Goal: Information Seeking & Learning: Learn about a topic

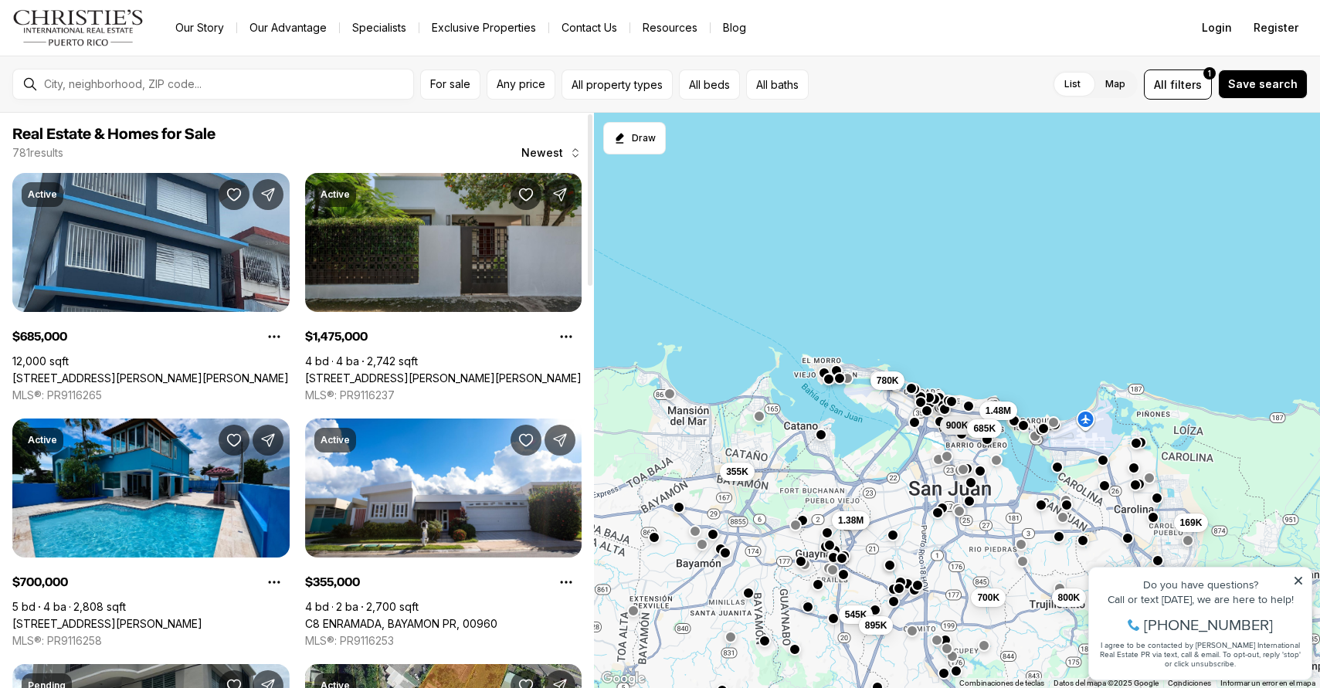
click at [588, 154] on div at bounding box center [590, 200] width 5 height 172
click at [588, 155] on div at bounding box center [590, 200] width 5 height 172
click at [480, 145] on div "781 results Newest" at bounding box center [296, 152] width 569 height 15
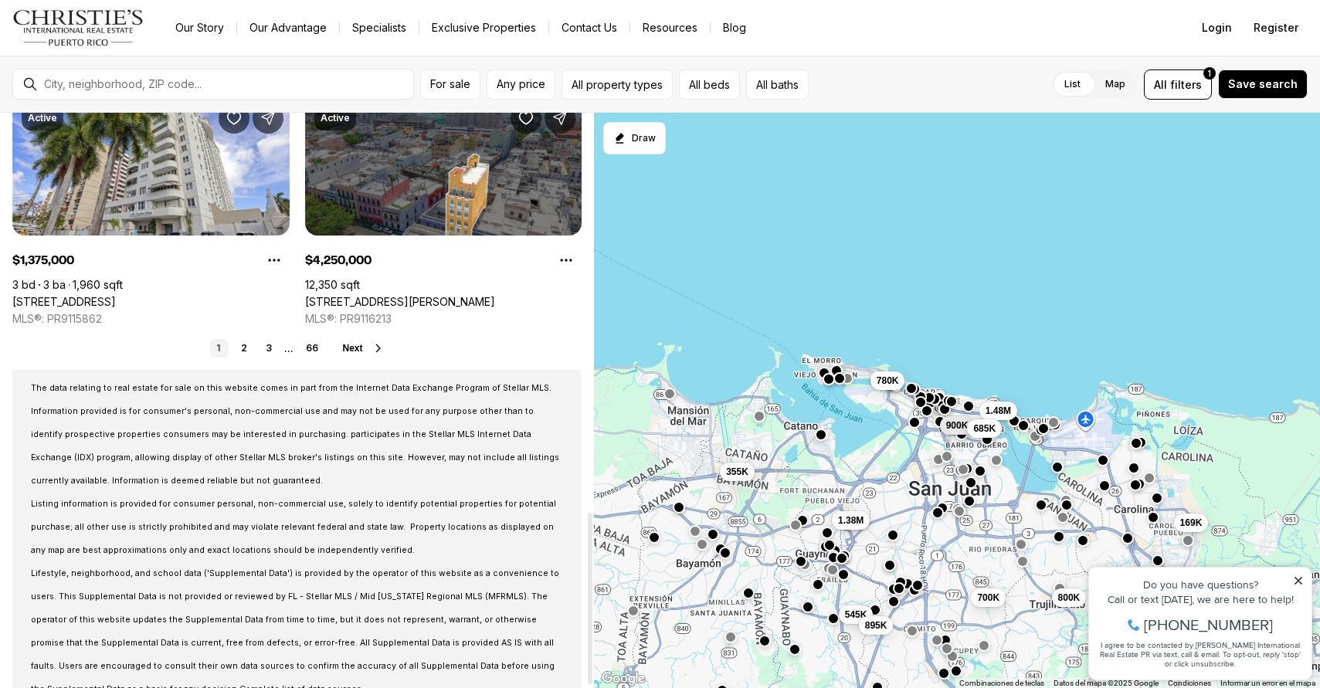
scroll to position [1347, 0]
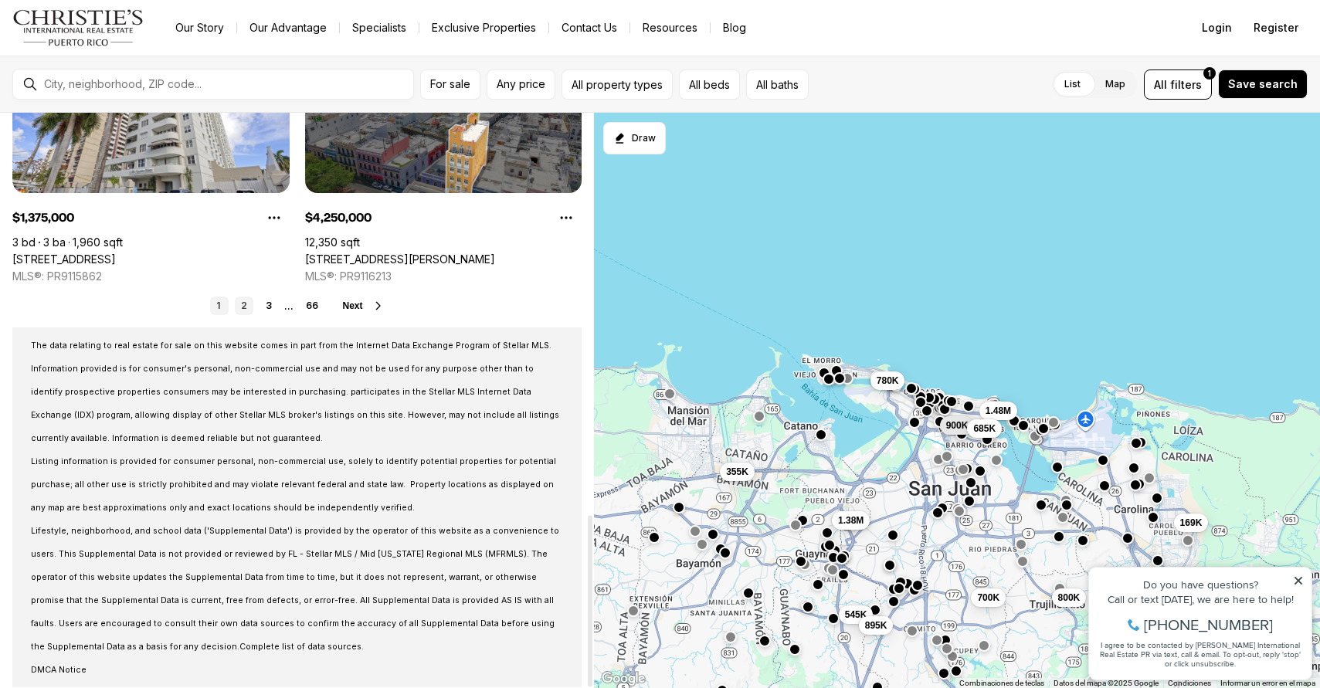
click at [243, 302] on link "2" at bounding box center [244, 306] width 19 height 19
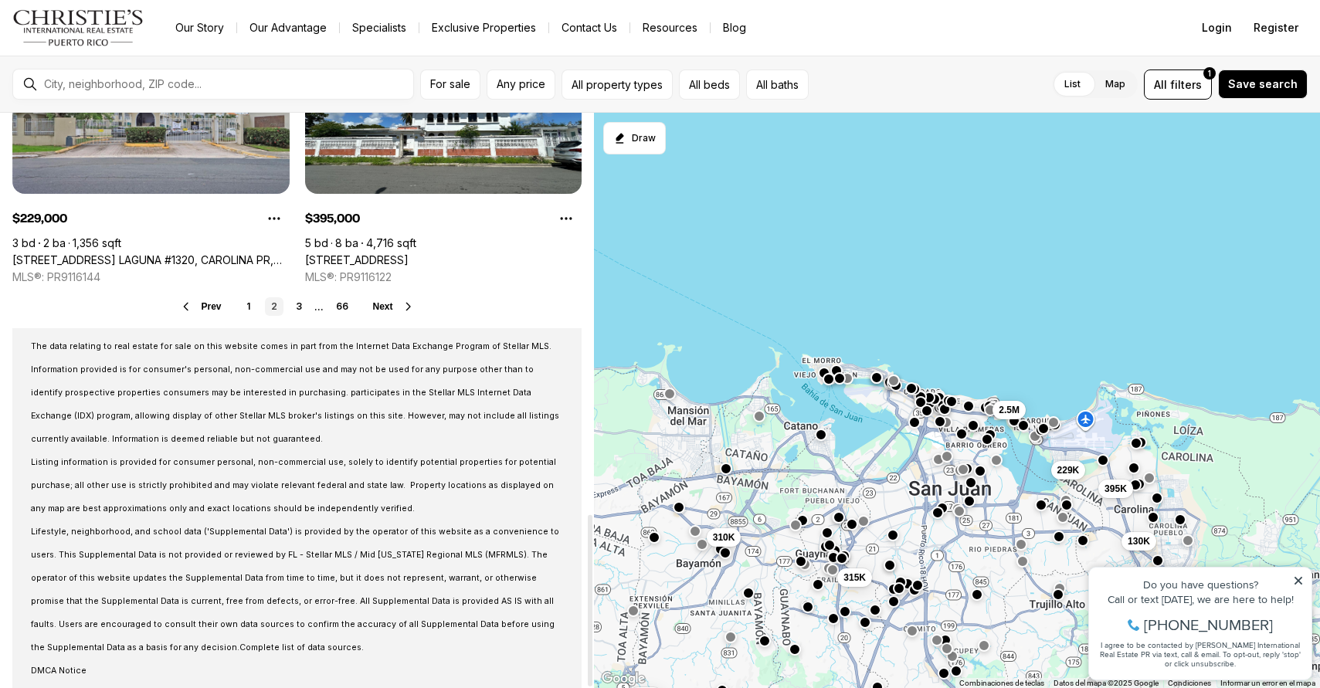
scroll to position [1347, 0]
click at [301, 307] on link "3" at bounding box center [299, 306] width 19 height 19
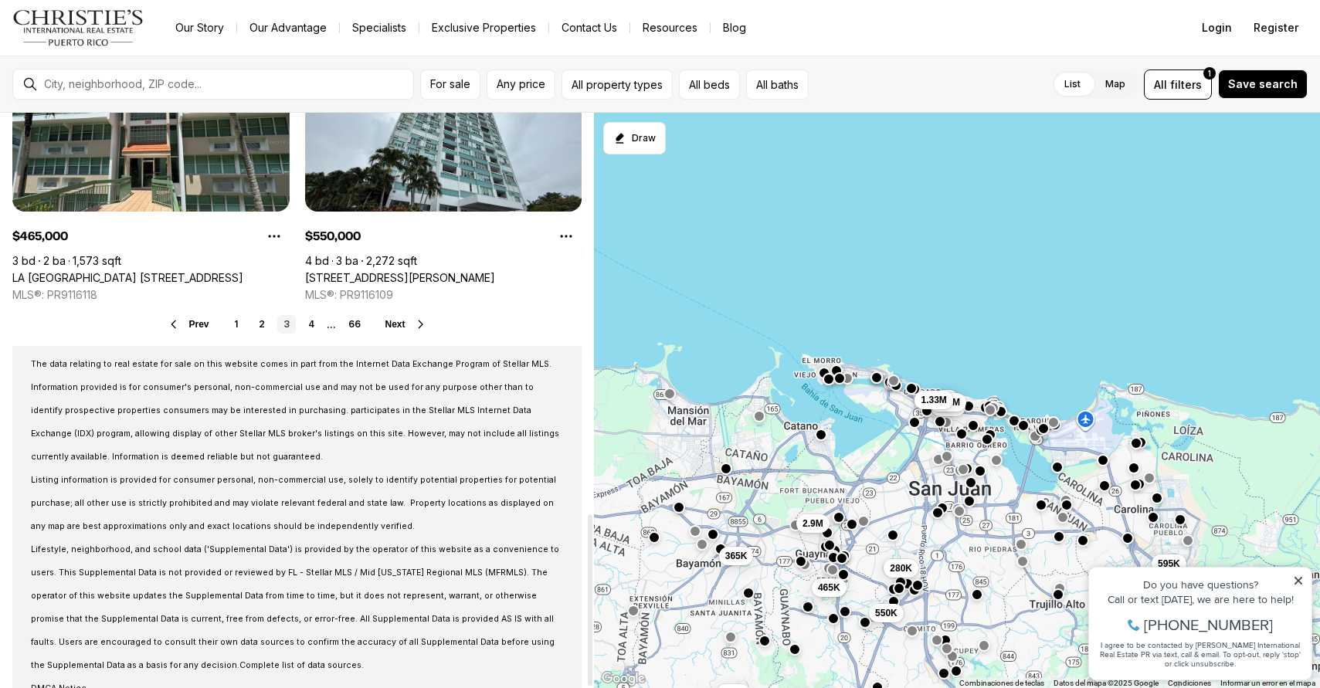
scroll to position [1347, 0]
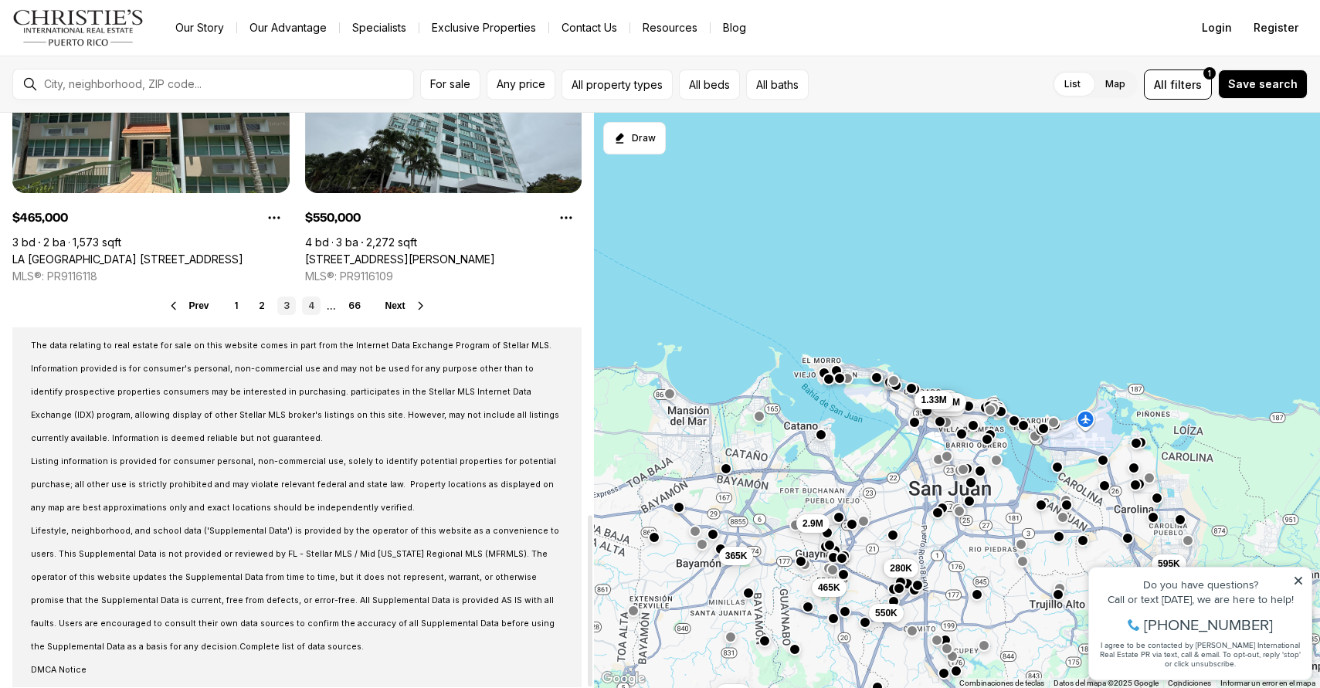
click at [317, 306] on link "4" at bounding box center [311, 306] width 19 height 19
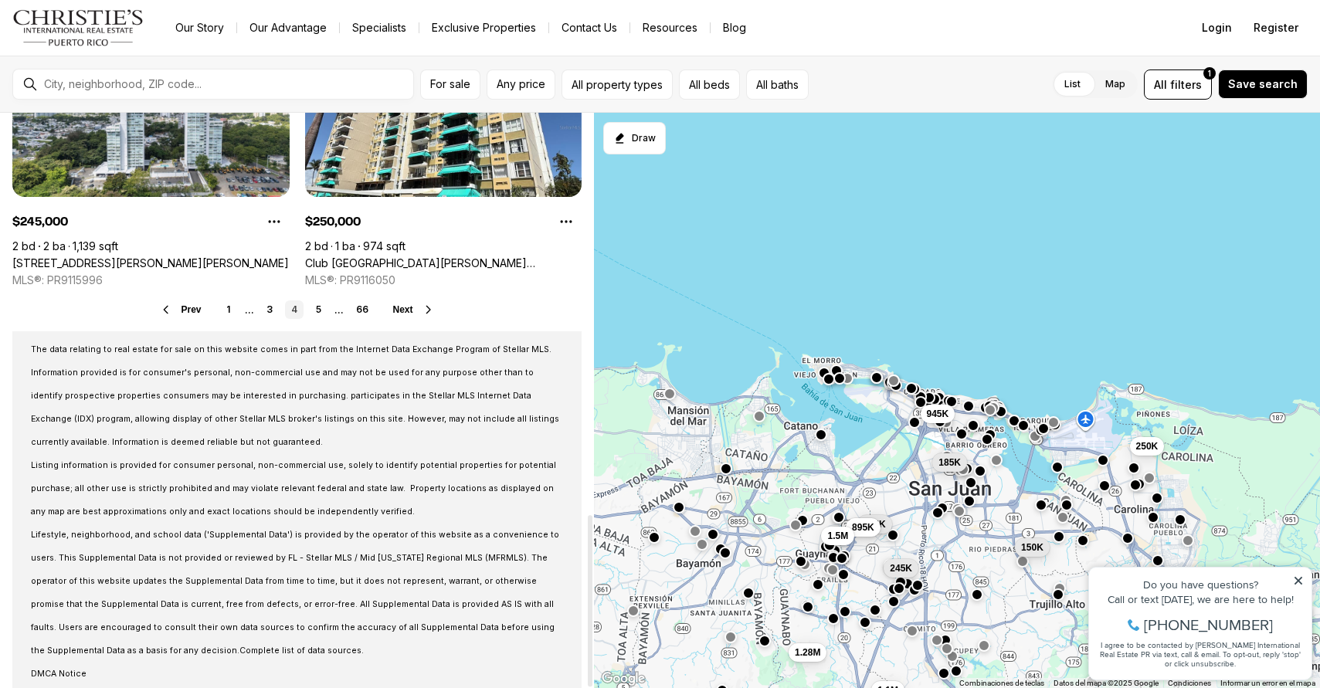
scroll to position [1347, 0]
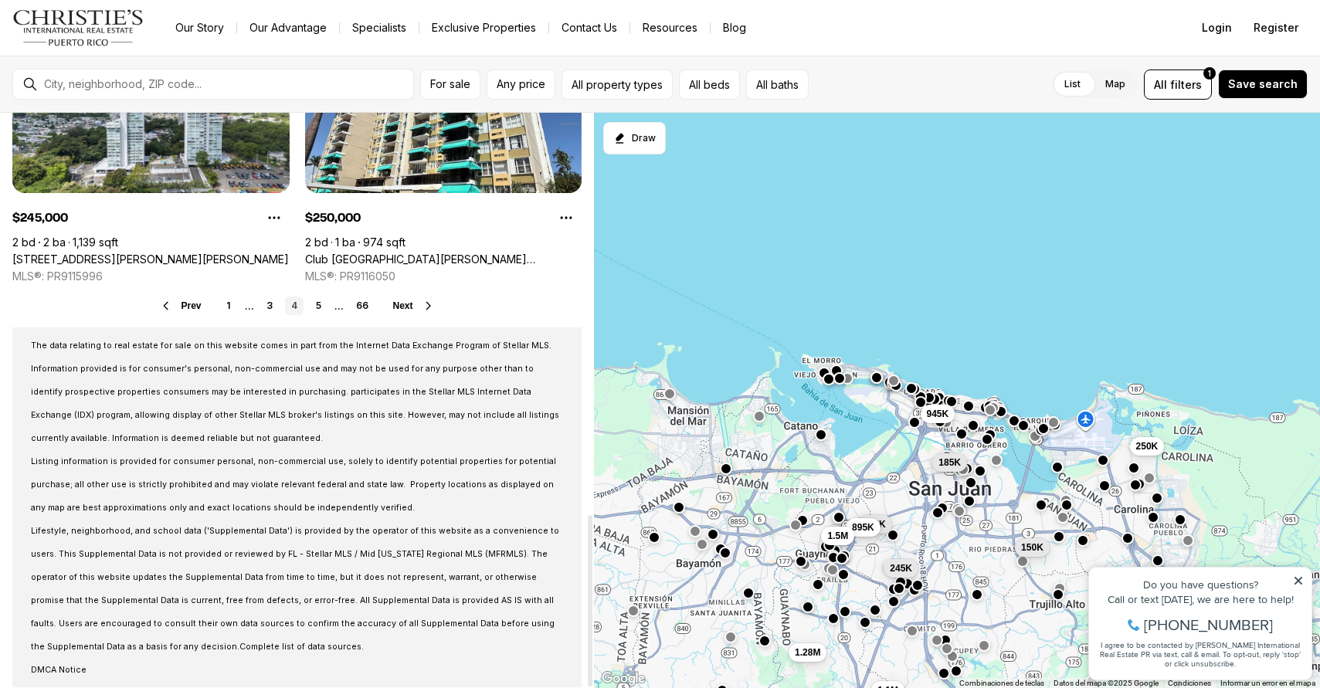
click at [322, 311] on link "5" at bounding box center [319, 306] width 19 height 19
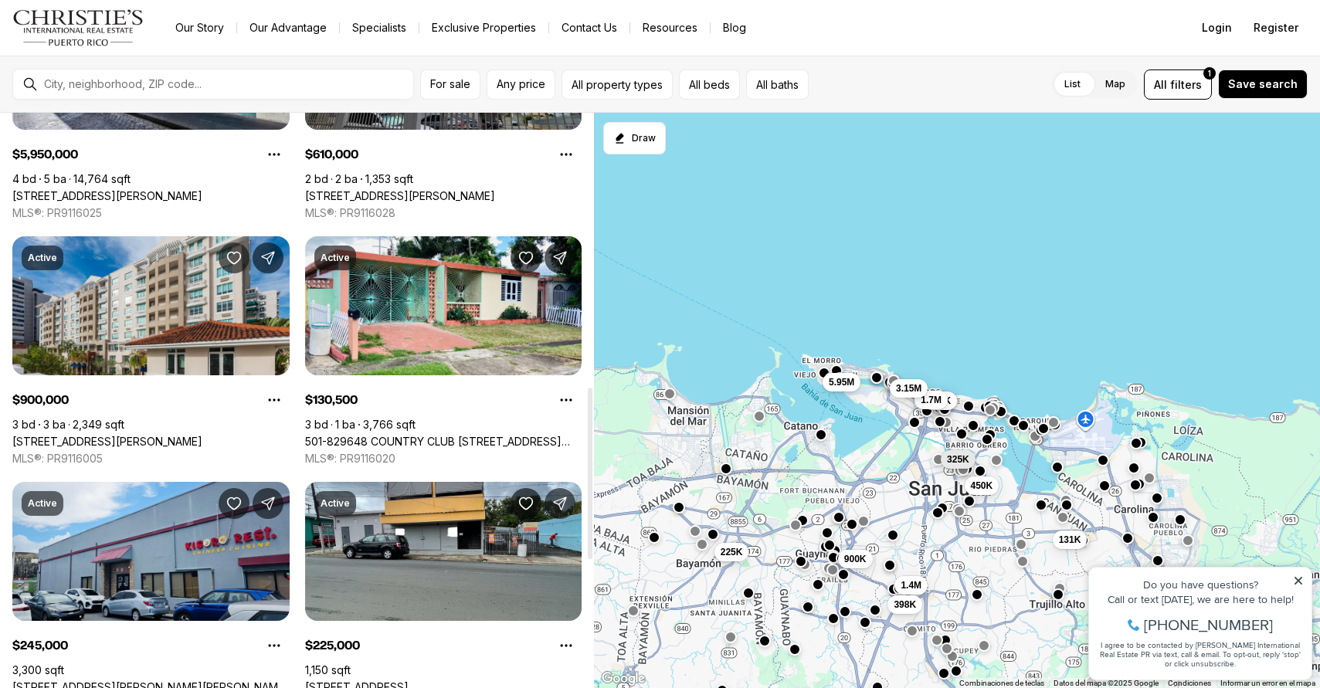
scroll to position [865, 0]
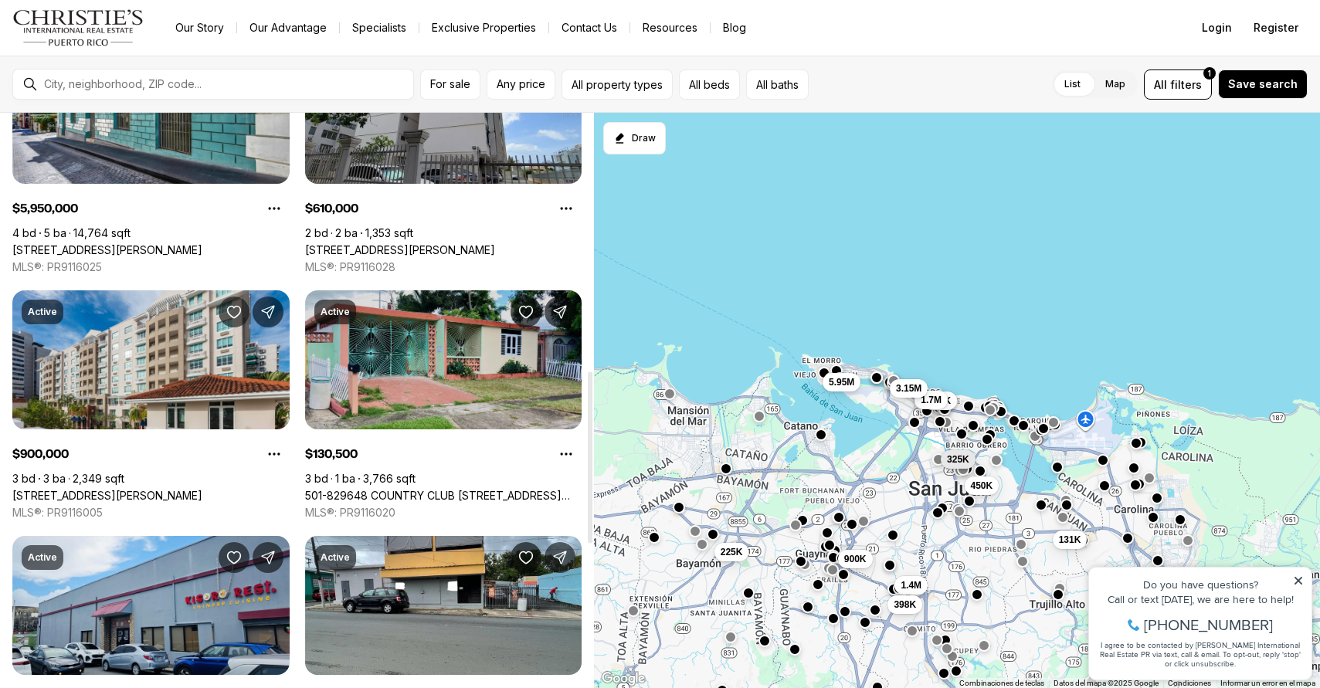
click at [480, 489] on link "501-829648 COUNTRY CLUB [STREET_ADDRESS][PERSON_NAME][PERSON_NAME]" at bounding box center [443, 496] width 277 height 14
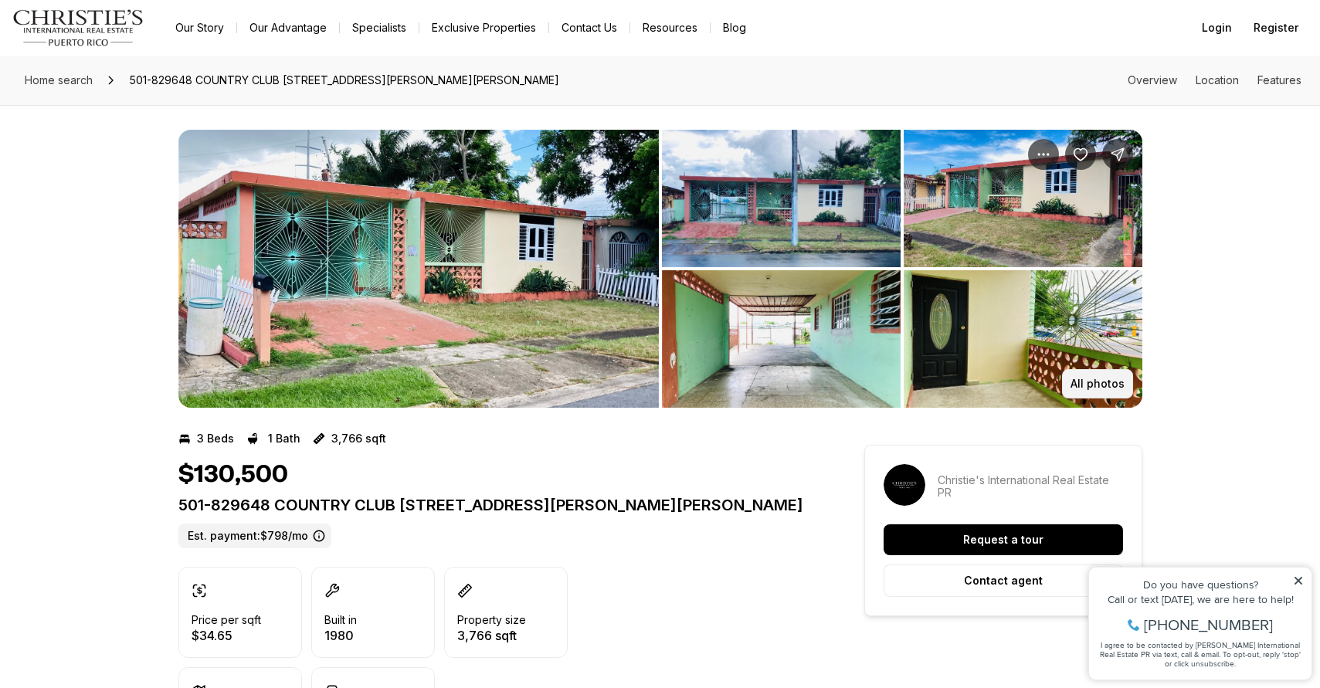
click at [1104, 382] on p "All photos" at bounding box center [1098, 384] width 54 height 12
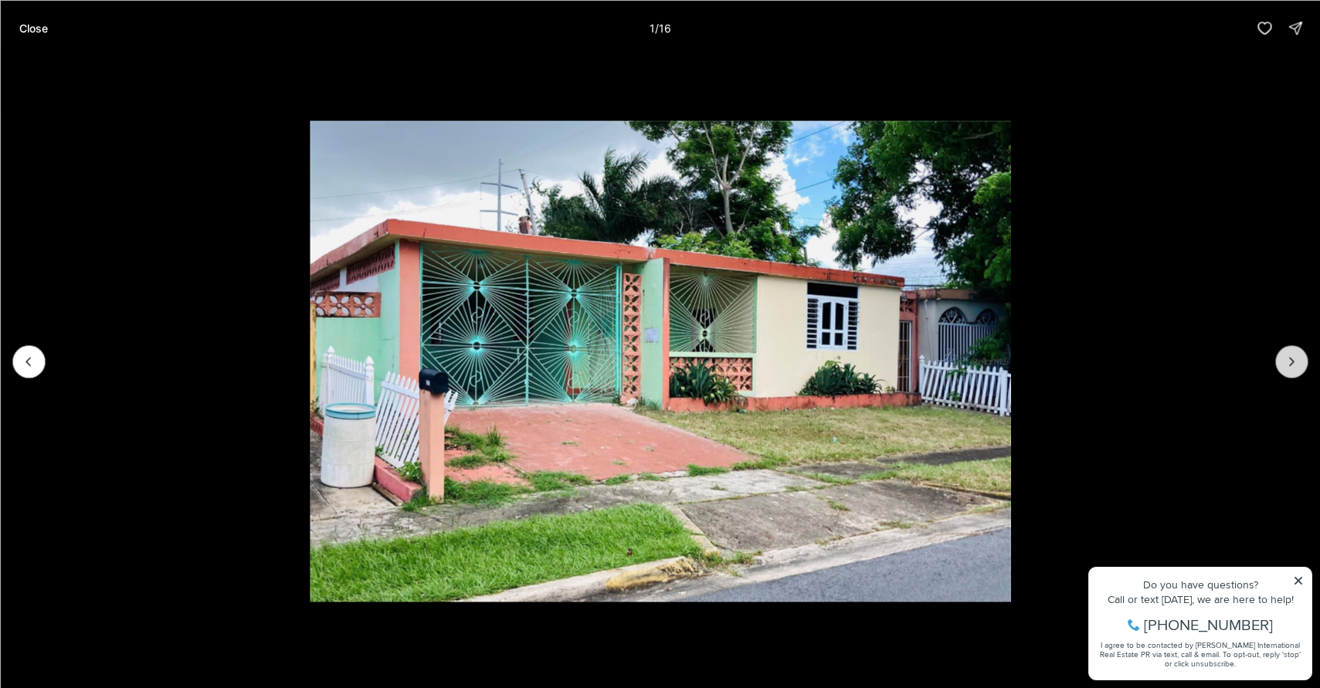
click at [1296, 361] on icon "Next slide" at bounding box center [1291, 361] width 15 height 15
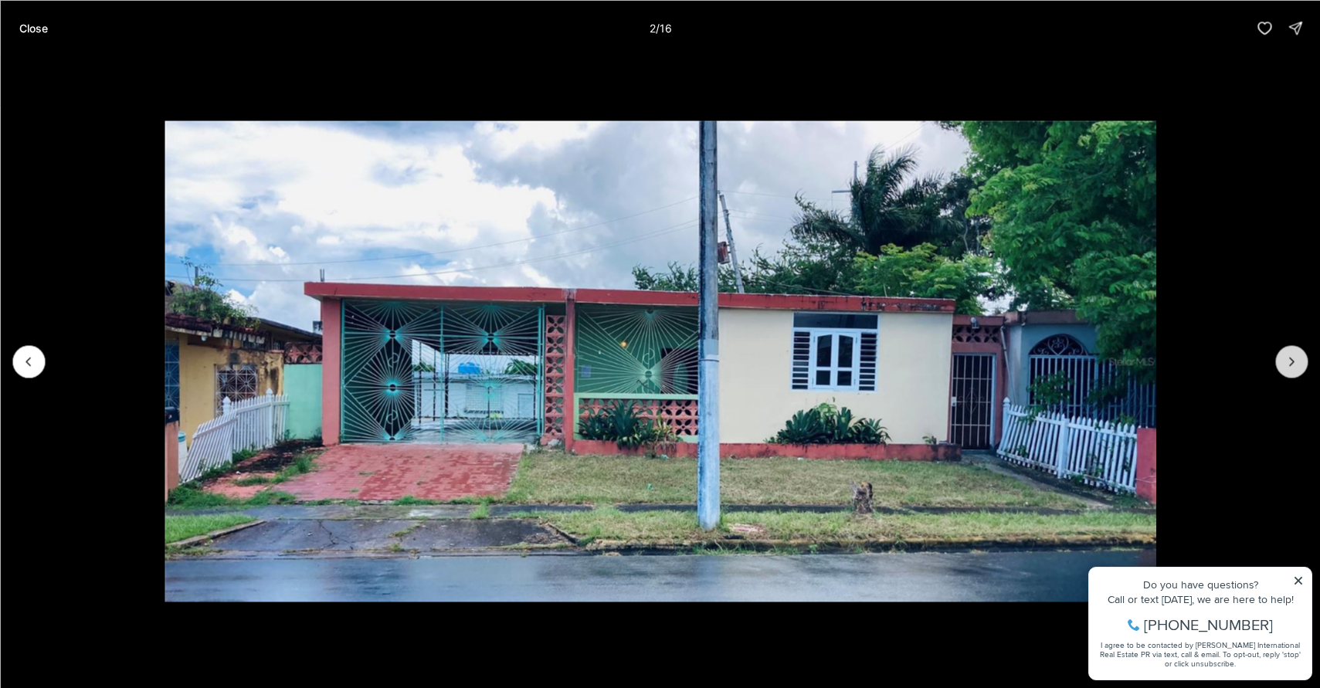
click at [1296, 362] on icon "Next slide" at bounding box center [1291, 361] width 15 height 15
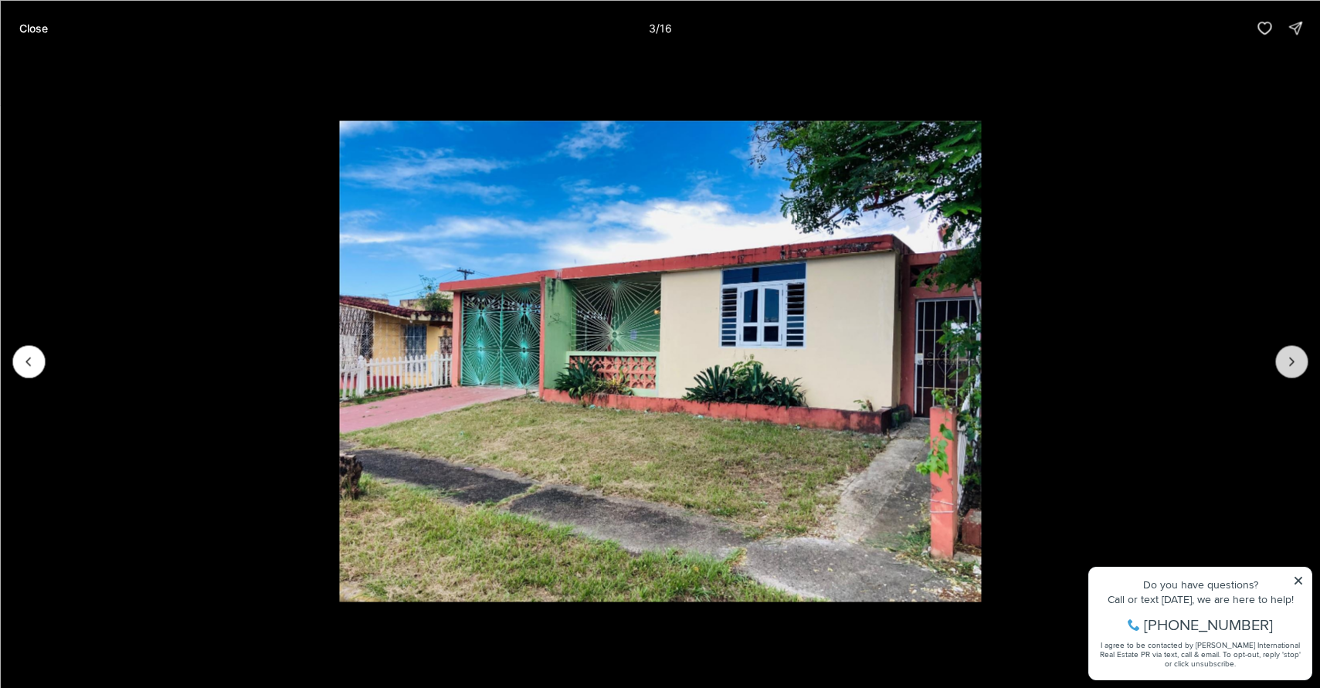
click at [1296, 362] on icon "Next slide" at bounding box center [1291, 361] width 15 height 15
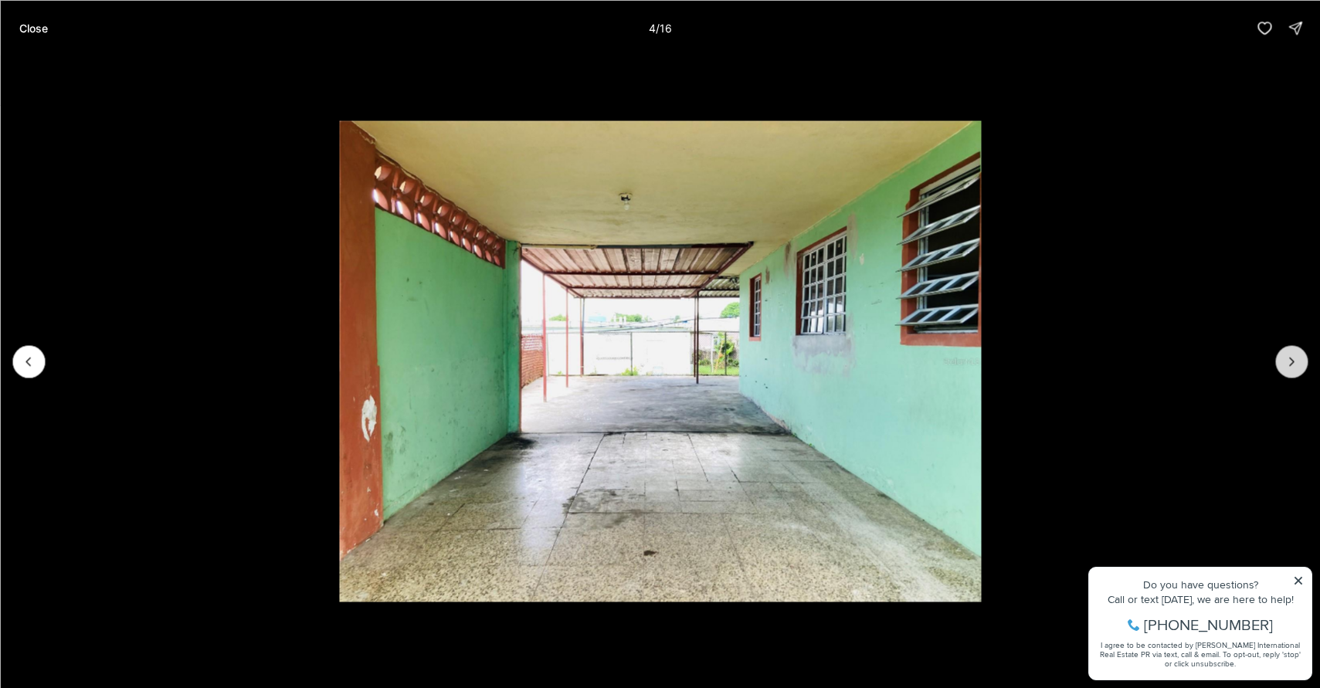
click at [1296, 365] on icon "Next slide" at bounding box center [1291, 361] width 15 height 15
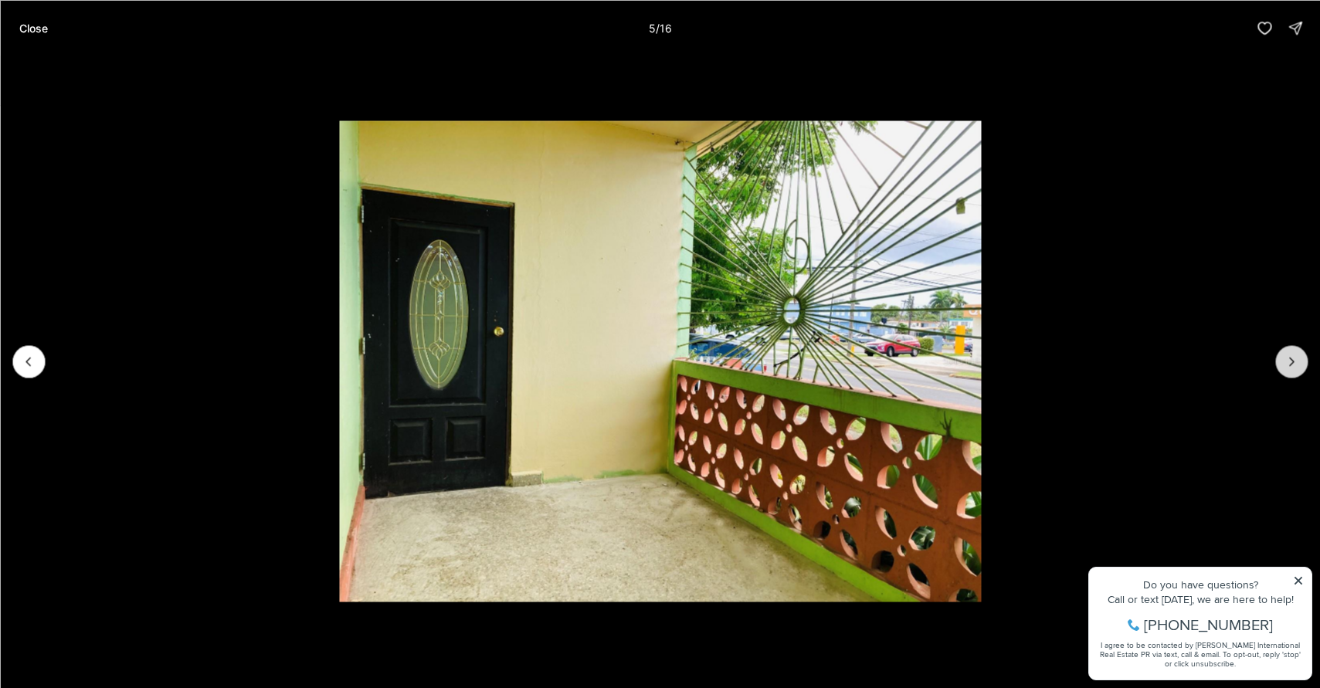
click at [1295, 365] on icon "Next slide" at bounding box center [1291, 361] width 15 height 15
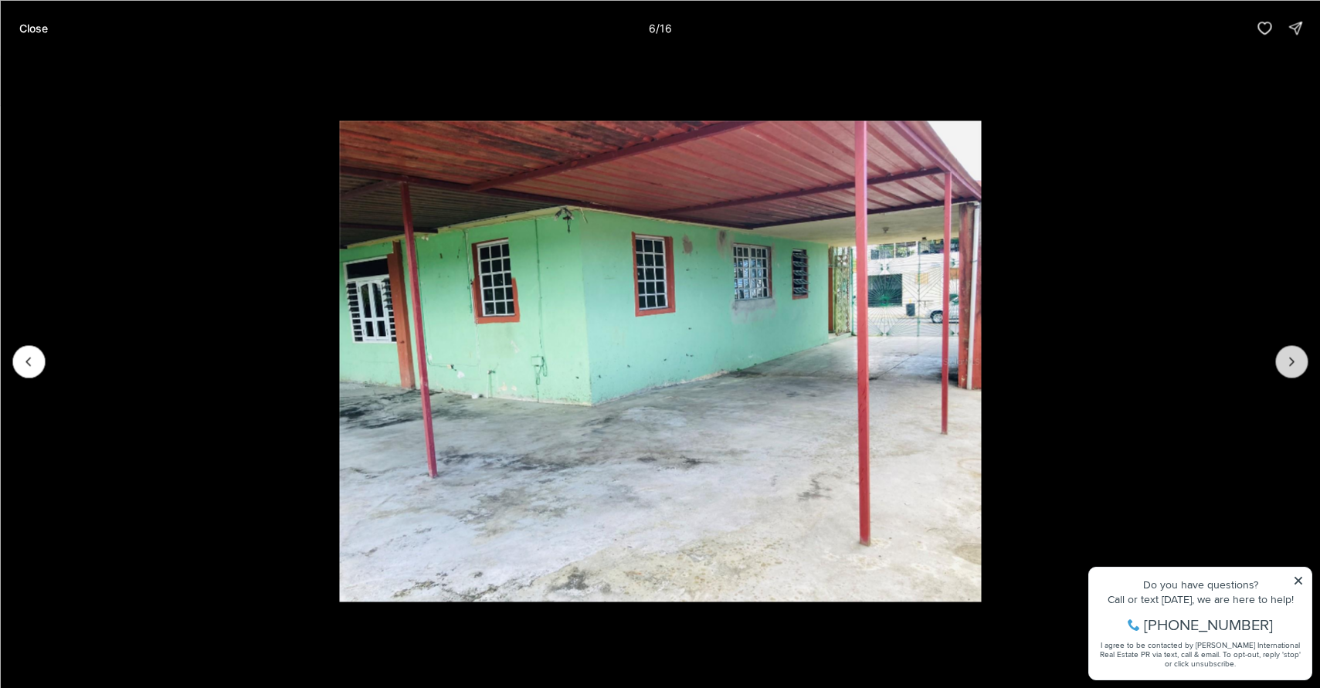
click at [1293, 367] on icon "Next slide" at bounding box center [1291, 361] width 15 height 15
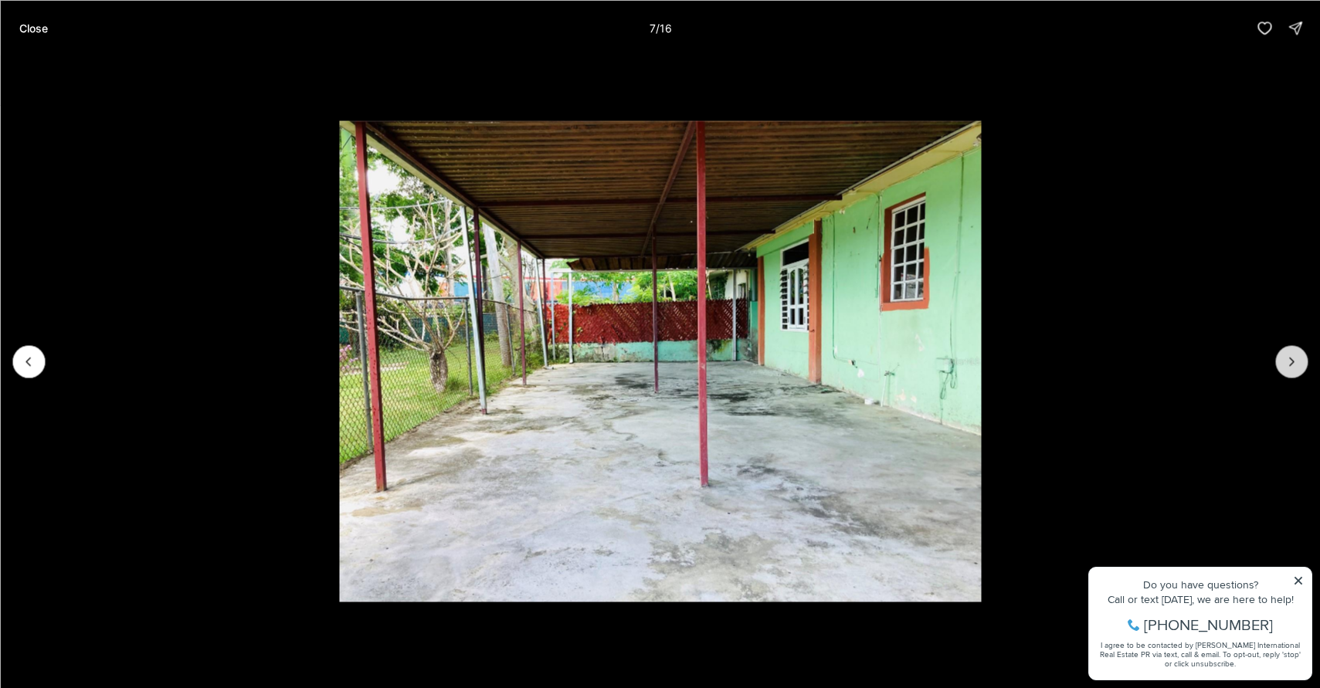
click at [1293, 367] on icon "Next slide" at bounding box center [1291, 361] width 15 height 15
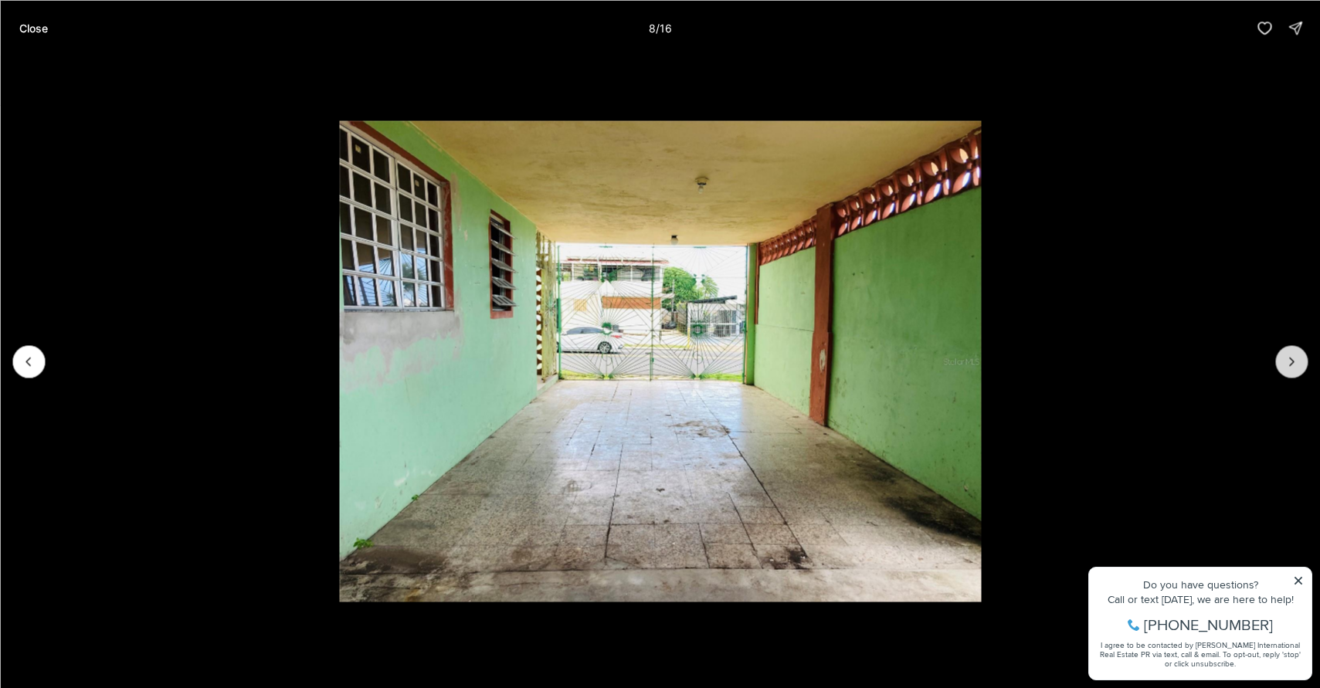
click at [1293, 373] on button "Next slide" at bounding box center [1292, 361] width 32 height 32
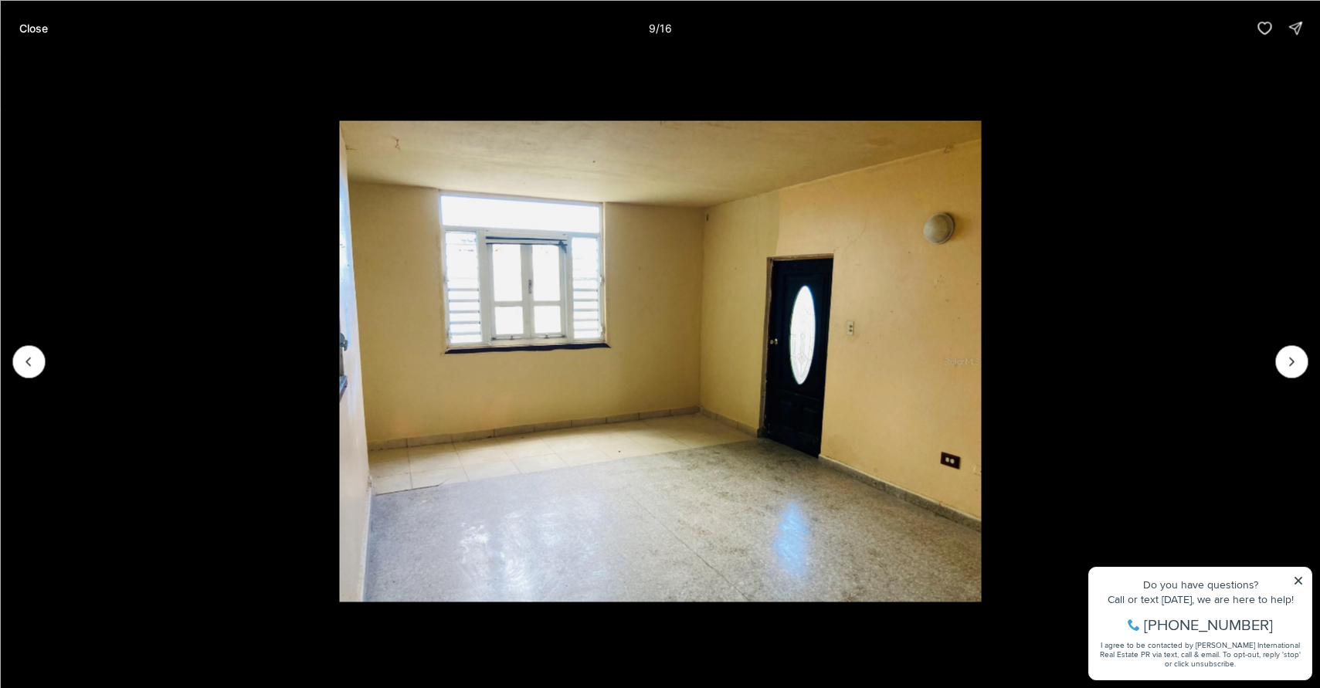
click at [1289, 379] on li "9 of 16" at bounding box center [660, 361] width 1320 height 611
click at [1288, 382] on li "9 of 16" at bounding box center [660, 361] width 1320 height 611
click at [1290, 365] on icon "Next slide" at bounding box center [1292, 362] width 4 height 8
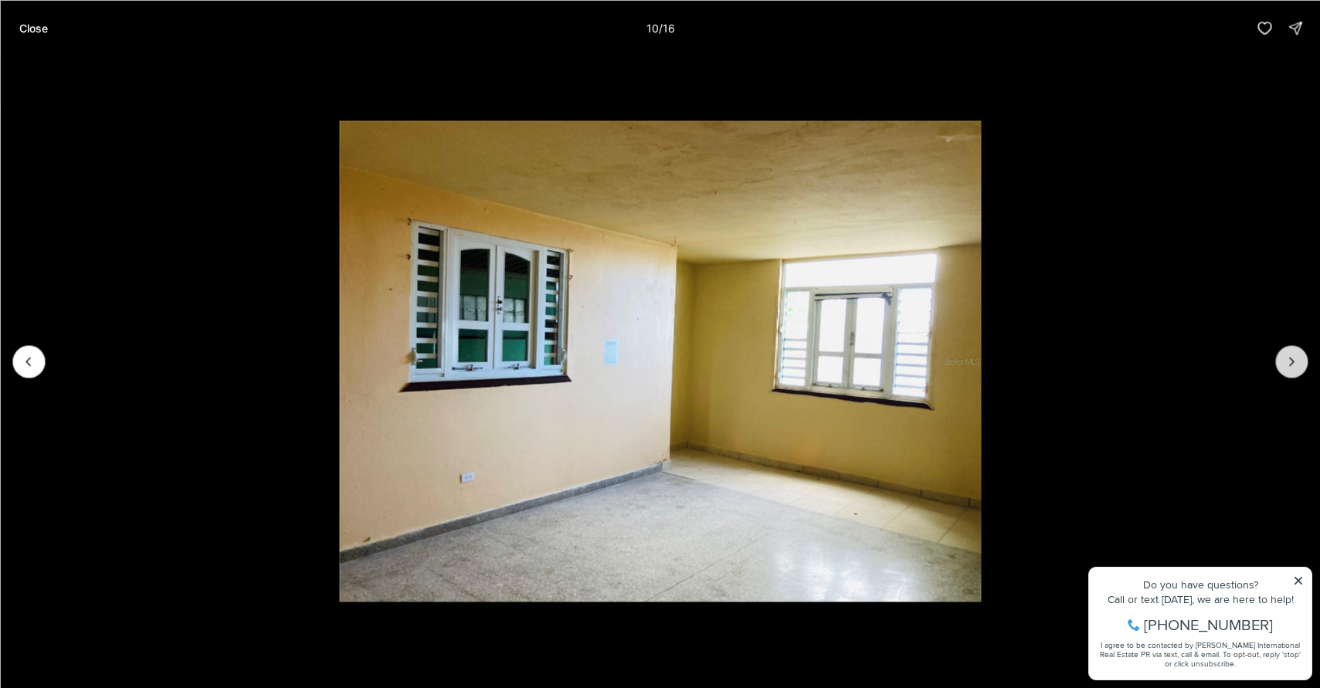
click at [1296, 358] on icon "Next slide" at bounding box center [1291, 361] width 15 height 15
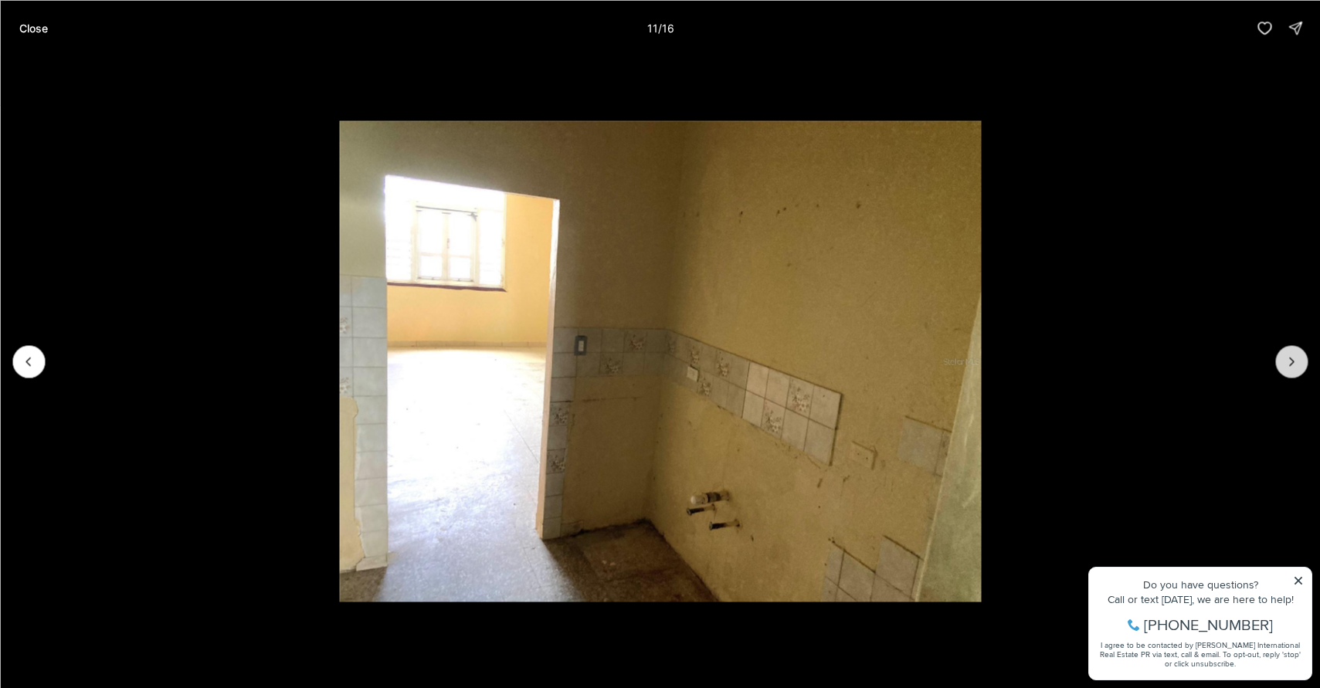
click at [1295, 359] on icon "Next slide" at bounding box center [1291, 361] width 15 height 15
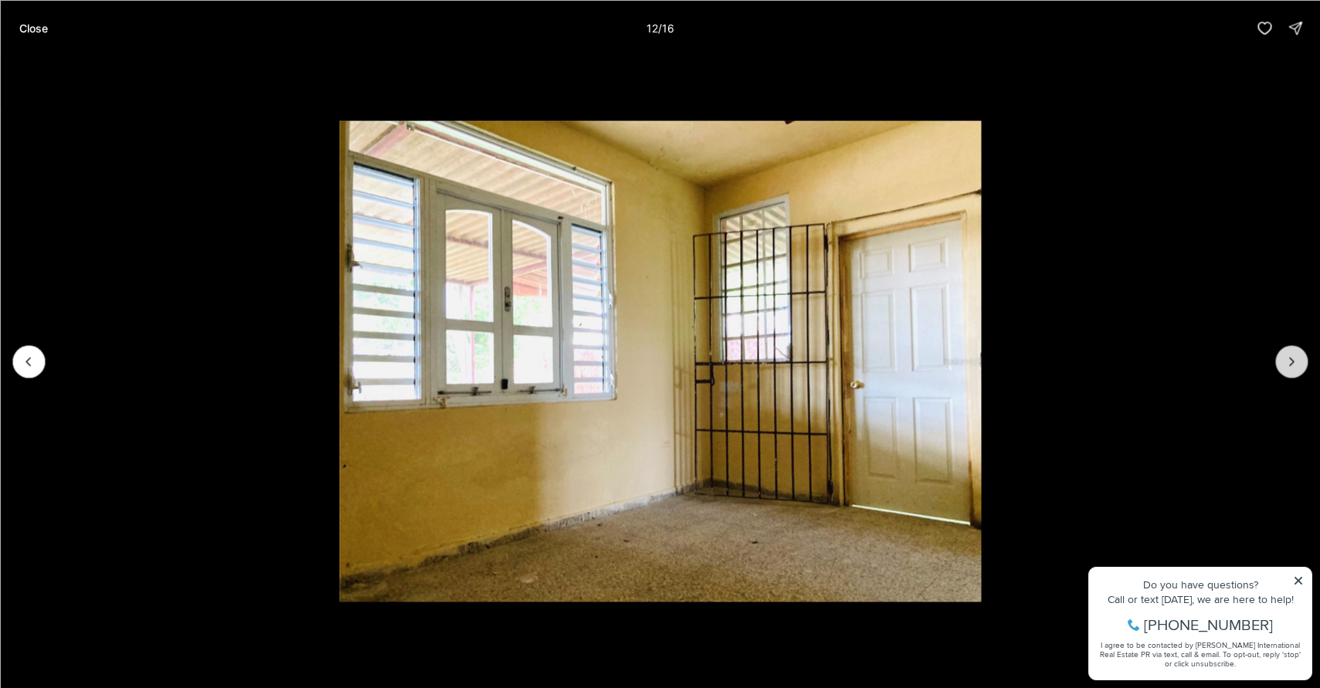
click at [1295, 360] on icon "Next slide" at bounding box center [1291, 361] width 15 height 15
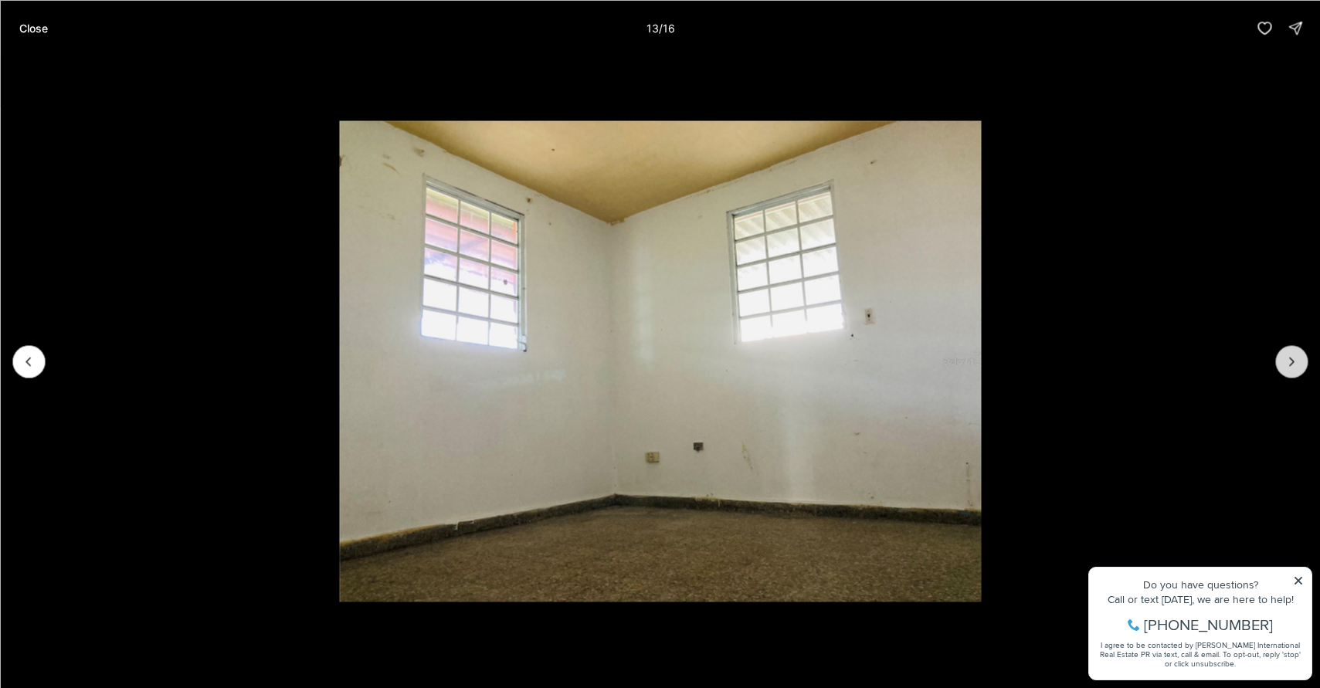
click at [1296, 357] on icon "Next slide" at bounding box center [1291, 361] width 15 height 15
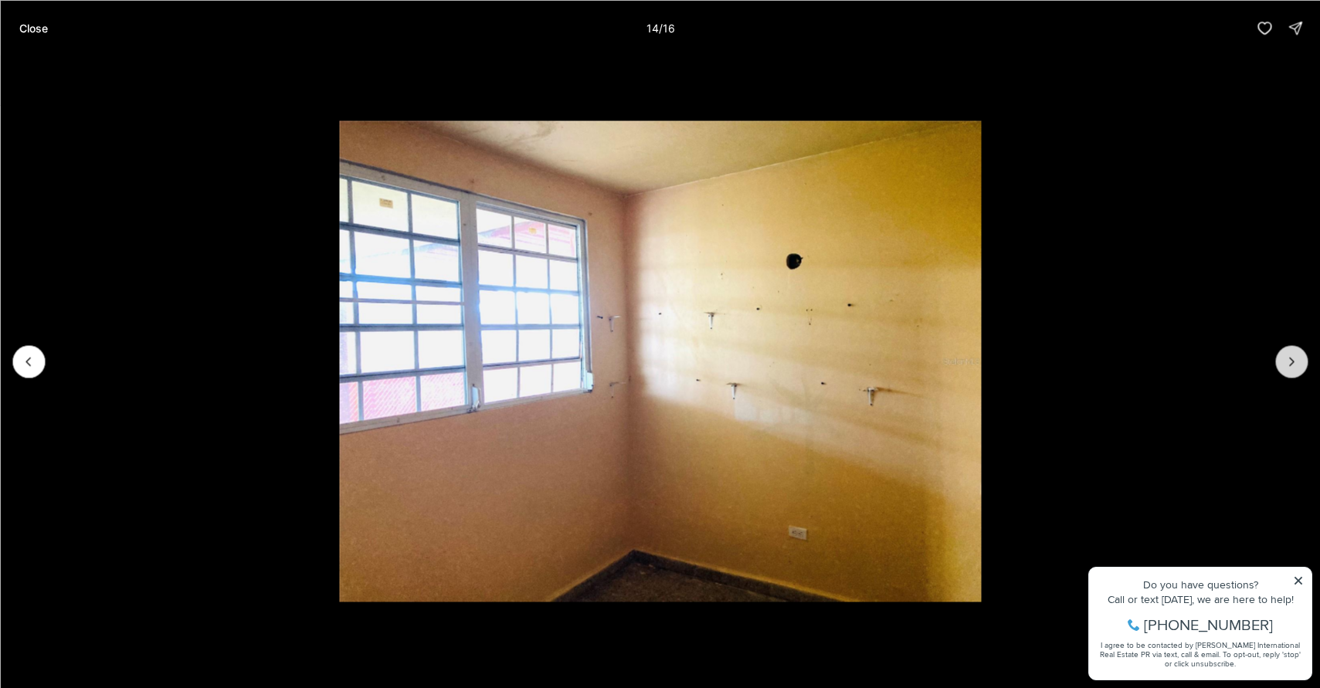
click at [1297, 362] on icon "Next slide" at bounding box center [1291, 361] width 15 height 15
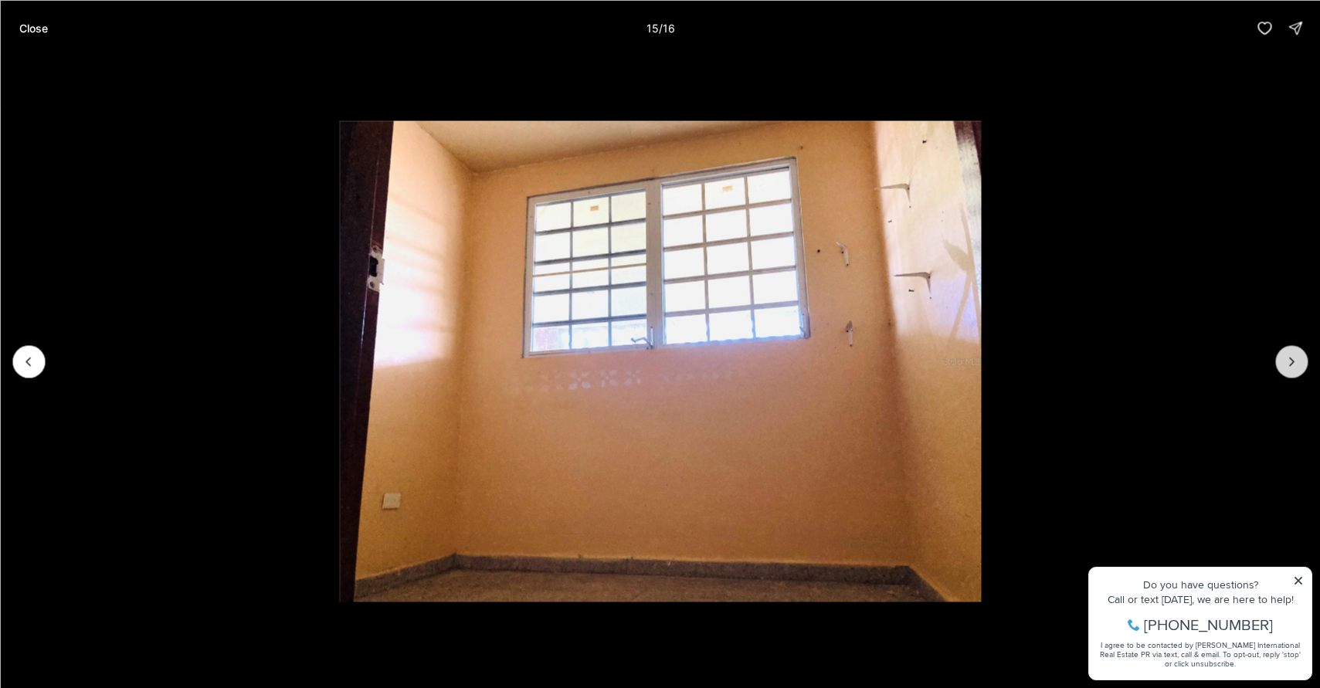
click at [1297, 364] on icon "Next slide" at bounding box center [1291, 361] width 15 height 15
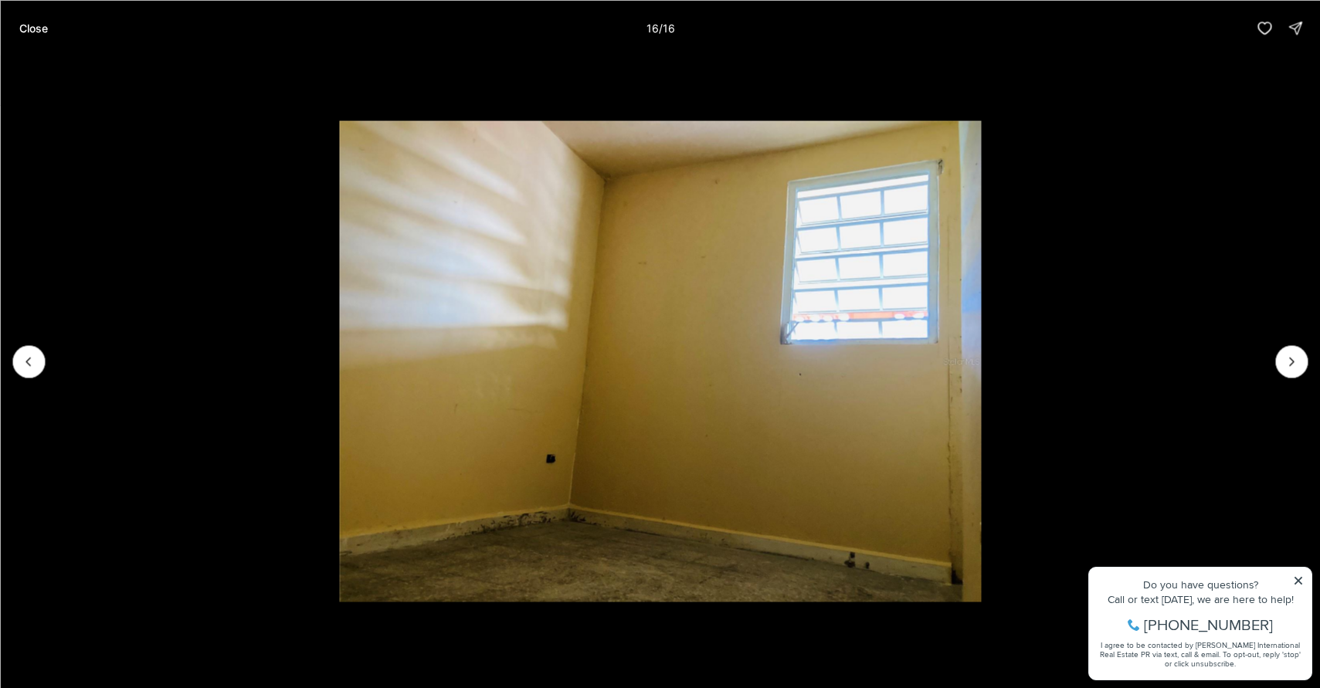
click at [1297, 365] on div at bounding box center [1292, 361] width 32 height 32
click at [1296, 356] on div at bounding box center [1292, 361] width 32 height 32
click at [1296, 358] on div at bounding box center [1292, 361] width 32 height 32
